Goal: Information Seeking & Learning: Learn about a topic

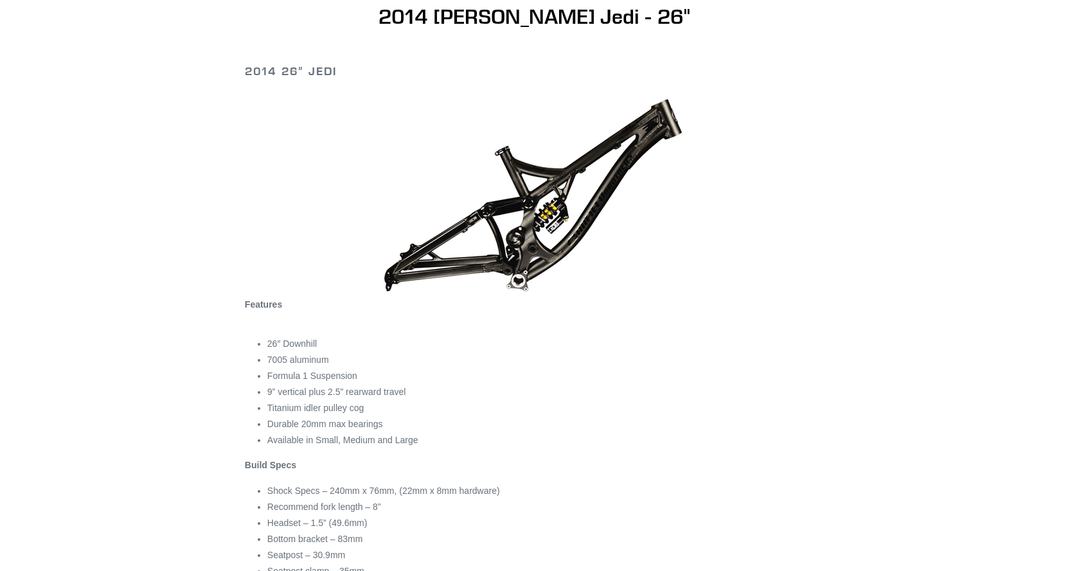
scroll to position [386, 0]
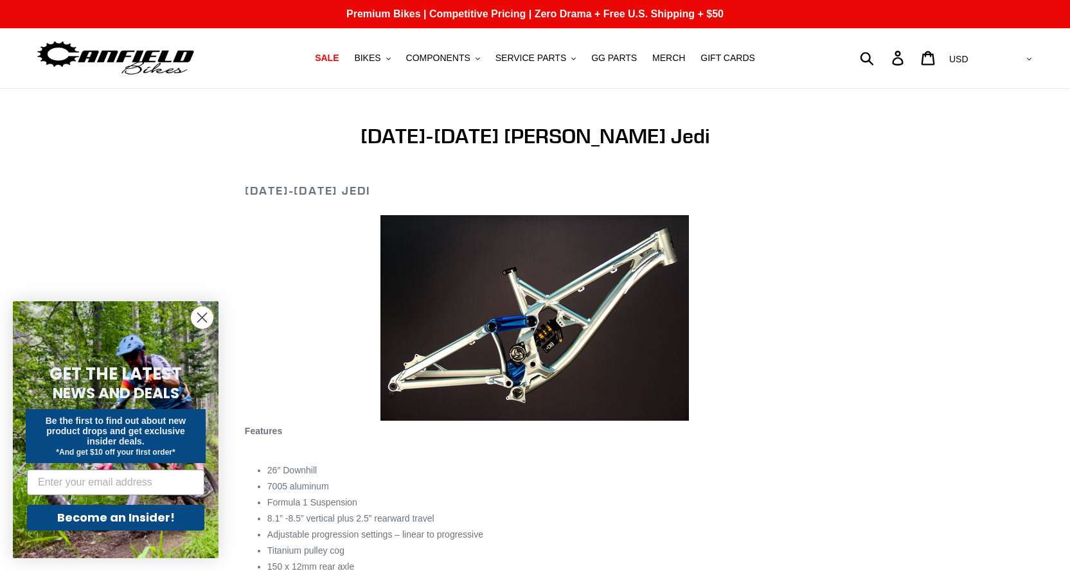
click at [205, 324] on circle "Close dialog" at bounding box center [201, 317] width 21 height 21
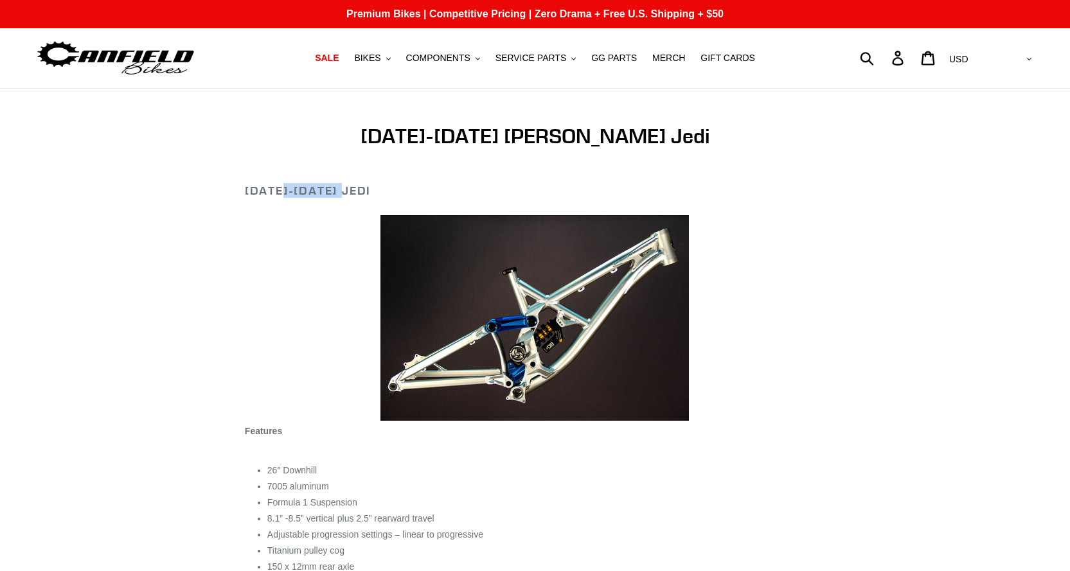
drag, startPoint x: 279, startPoint y: 192, endPoint x: 344, endPoint y: 187, distance: 65.7
click at [344, 187] on h2 "2011-2013 Jedi" at bounding box center [535, 191] width 580 height 14
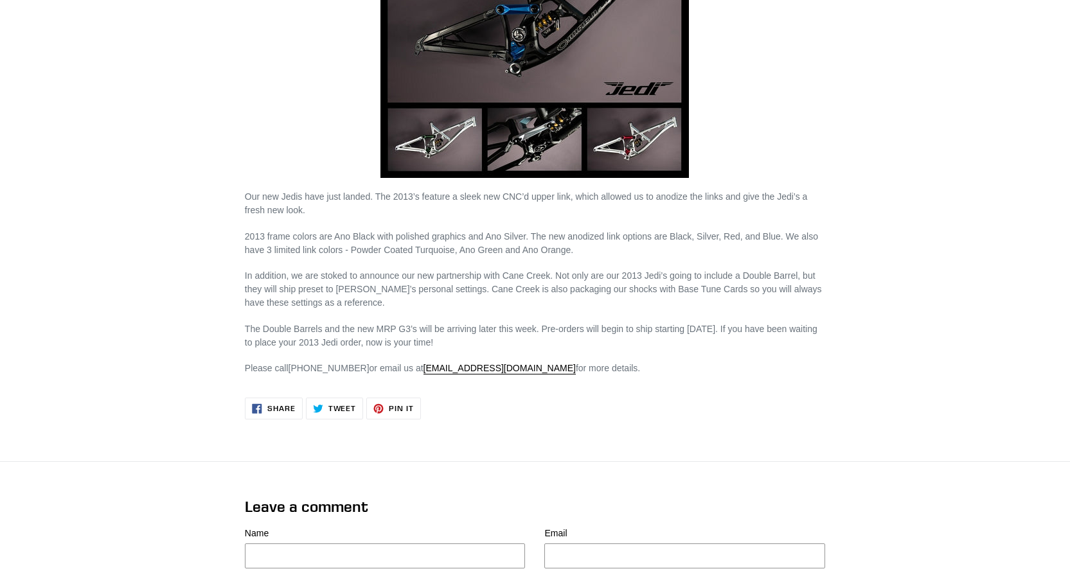
scroll to position [321, 0]
